Goal: Find specific page/section: Find specific page/section

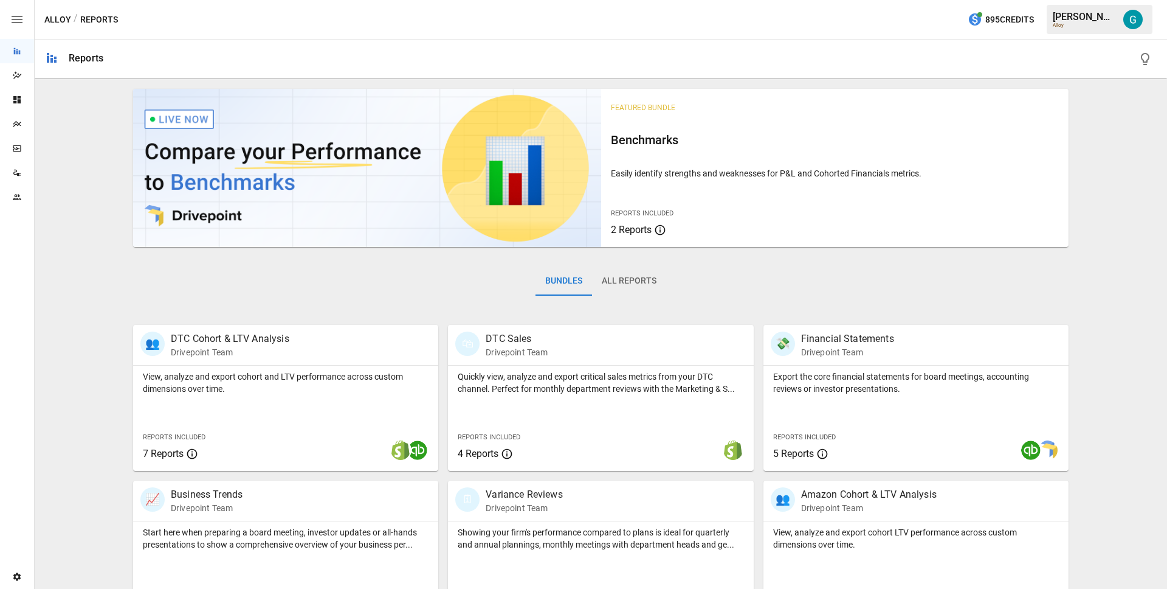
click at [1136, 22] on img "Gavin Acres" at bounding box center [1133, 19] width 19 height 19
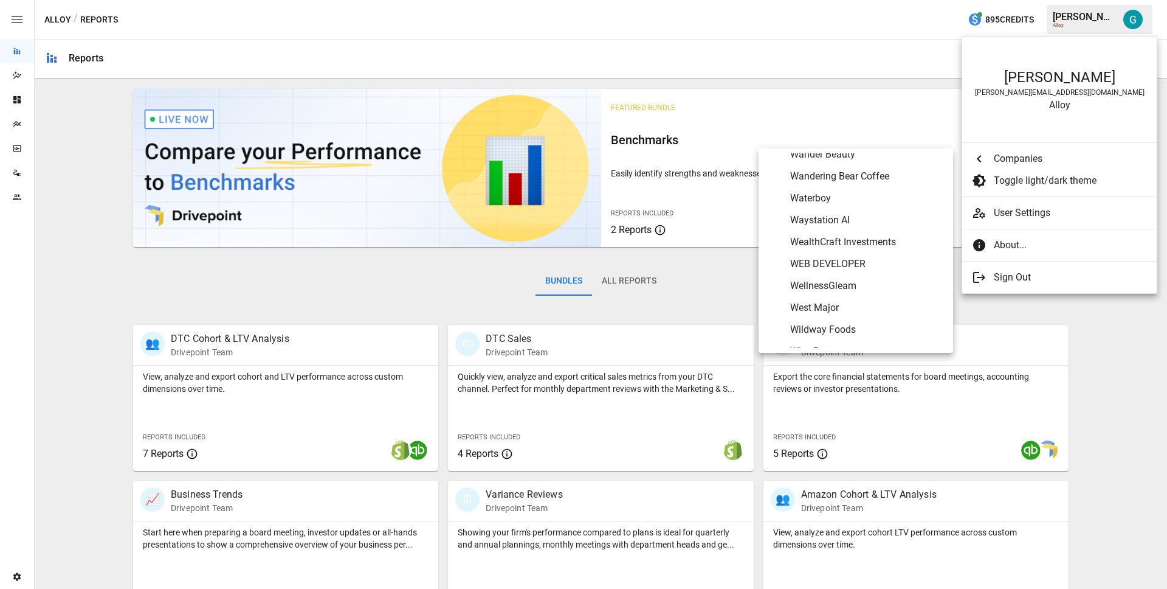
scroll to position [6613, 0]
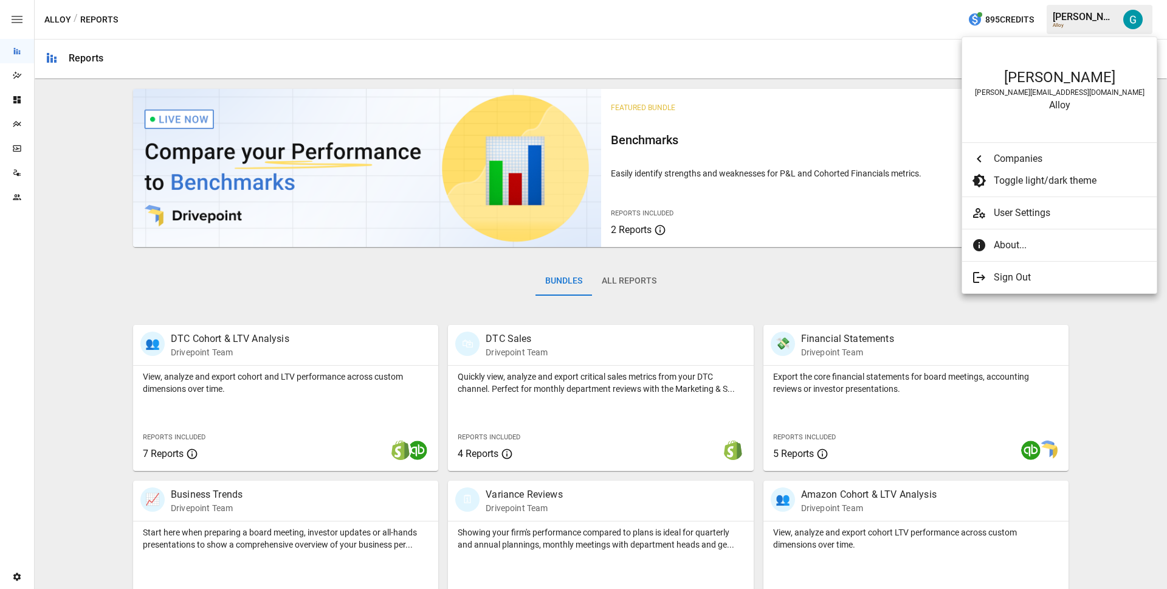
click at [139, 286] on div at bounding box center [583, 294] width 1167 height 589
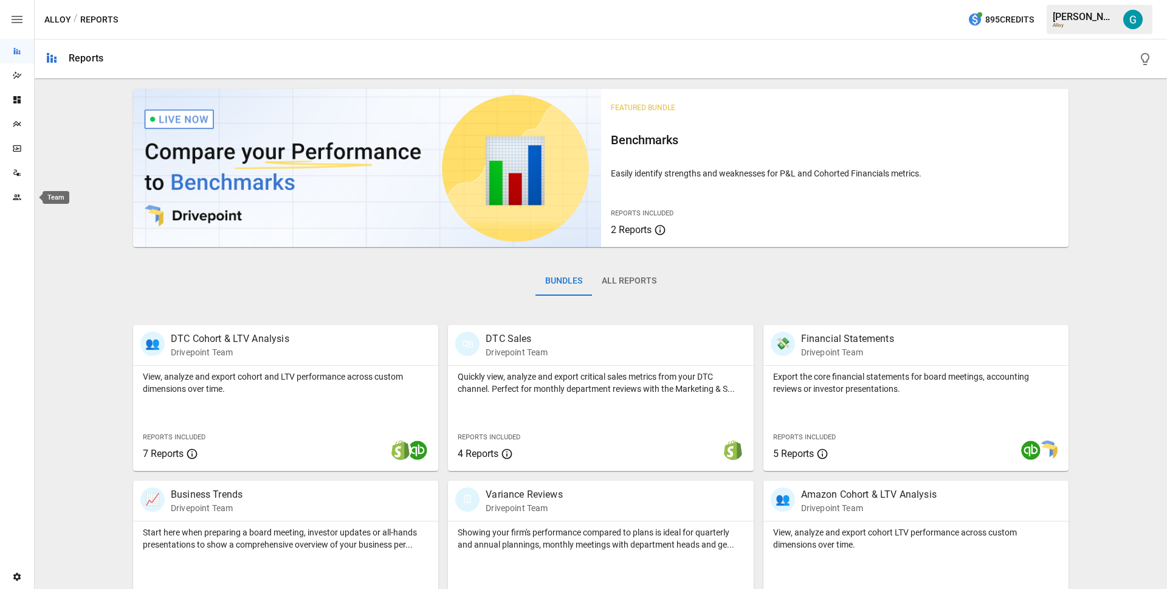
click at [27, 197] on div "Team" at bounding box center [17, 197] width 34 height 10
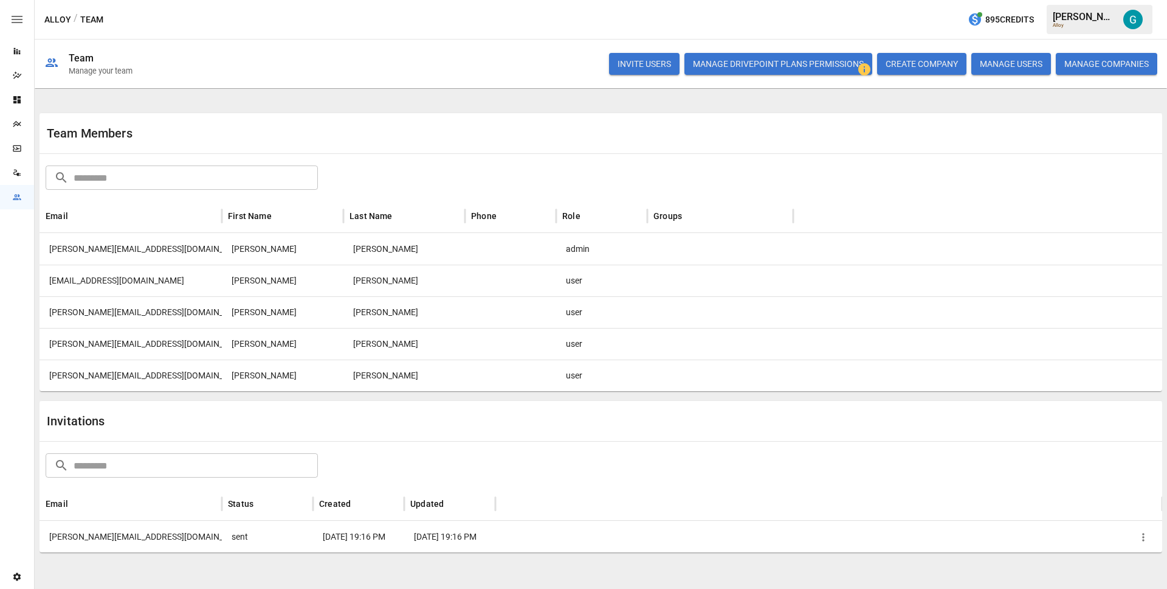
click at [1118, 65] on button "MANAGE COMPANIES" at bounding box center [1107, 64] width 102 height 22
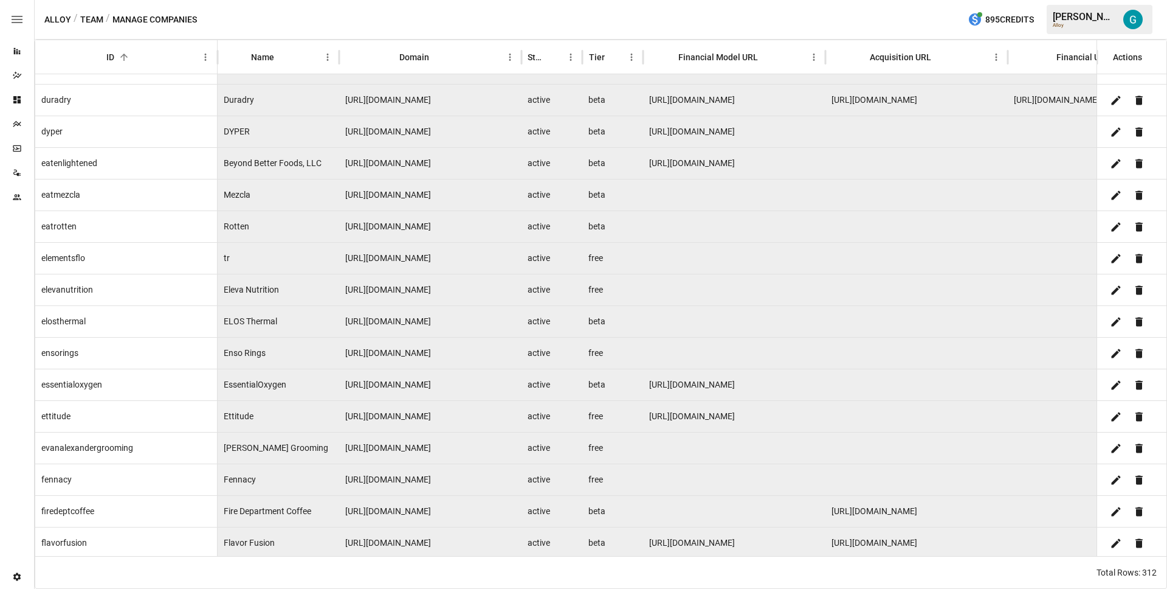
scroll to position [2427, 0]
click at [284, 61] on icon "Sort" at bounding box center [283, 57] width 11 height 11
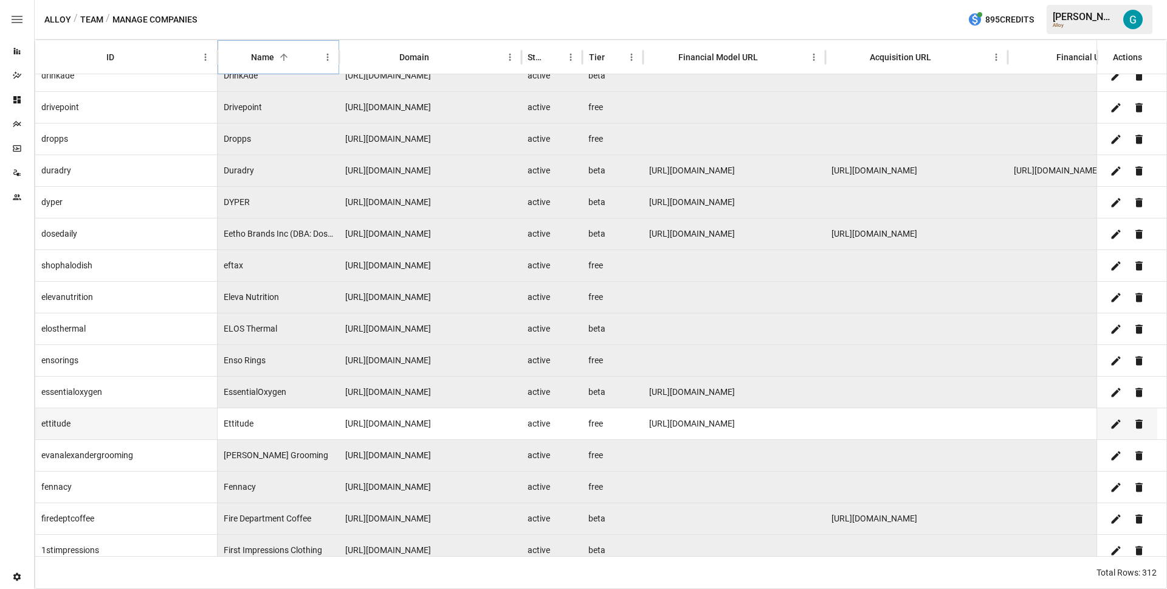
scroll to position [0, 0]
